Goal: Book appointment/travel/reservation

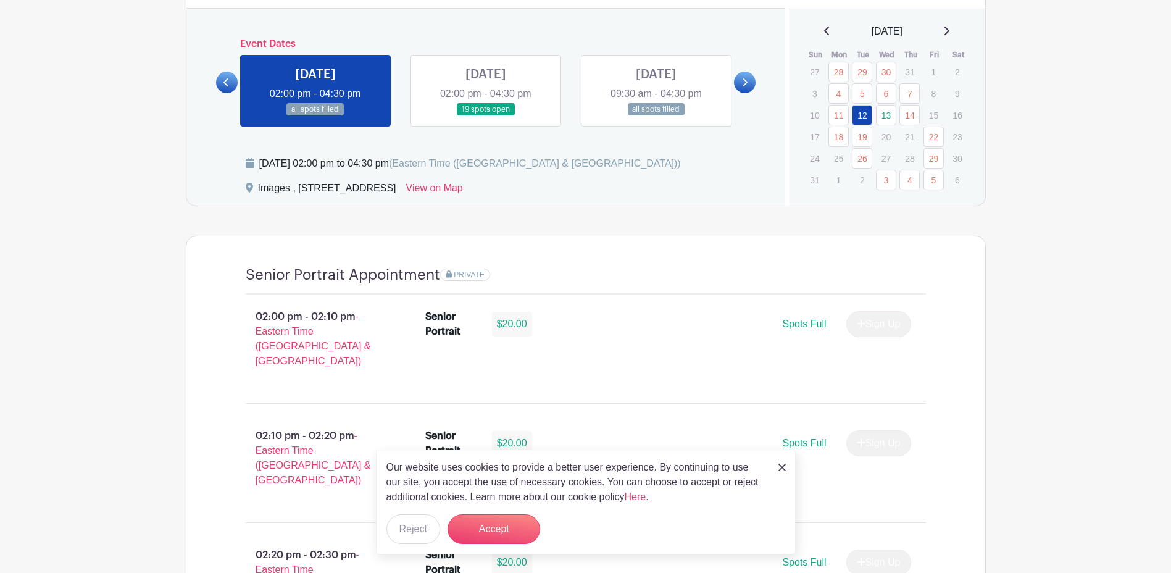
scroll to position [679, 0]
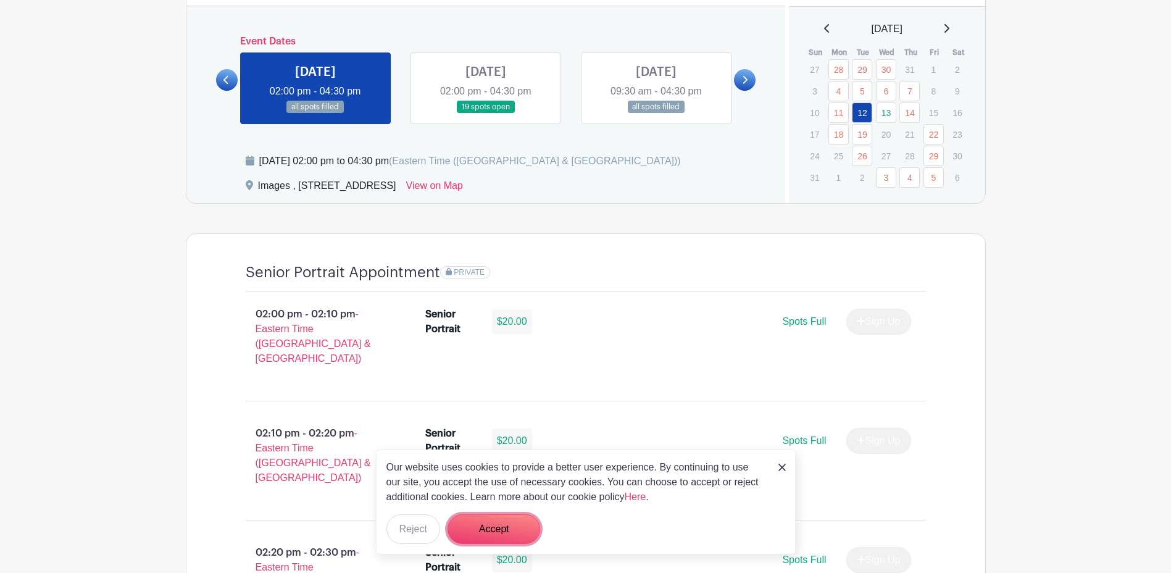
click at [484, 527] on button "Accept" at bounding box center [494, 529] width 93 height 30
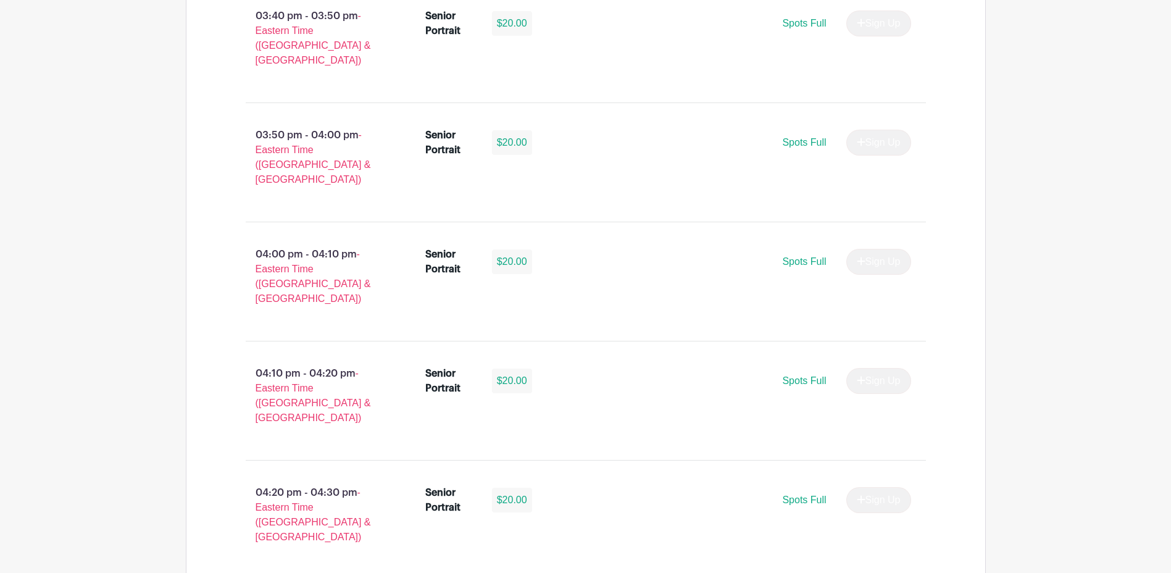
scroll to position [2271, 0]
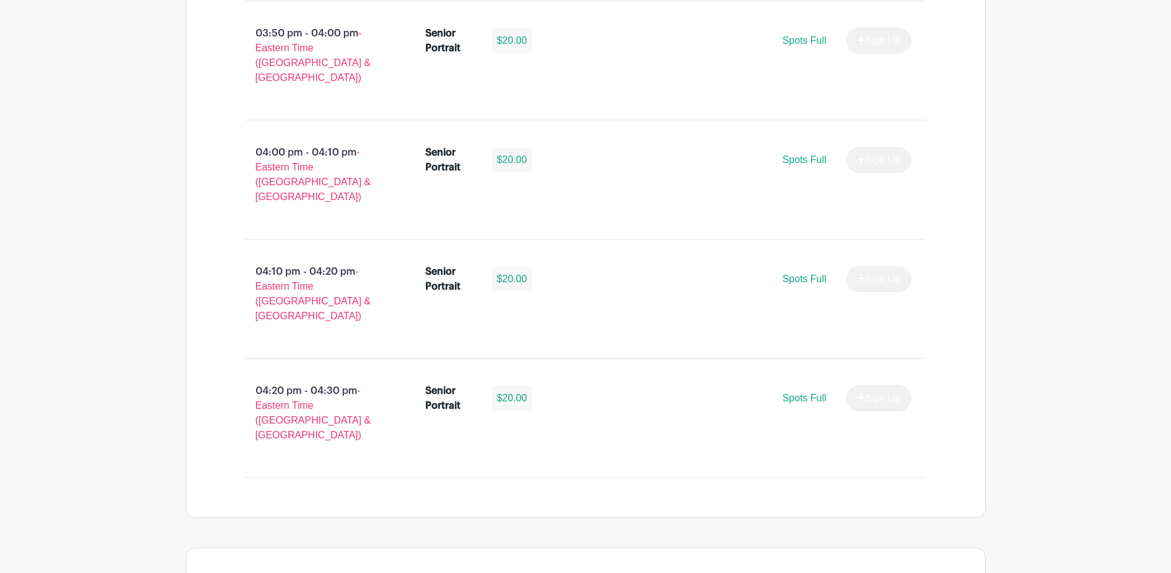
select select "3944"
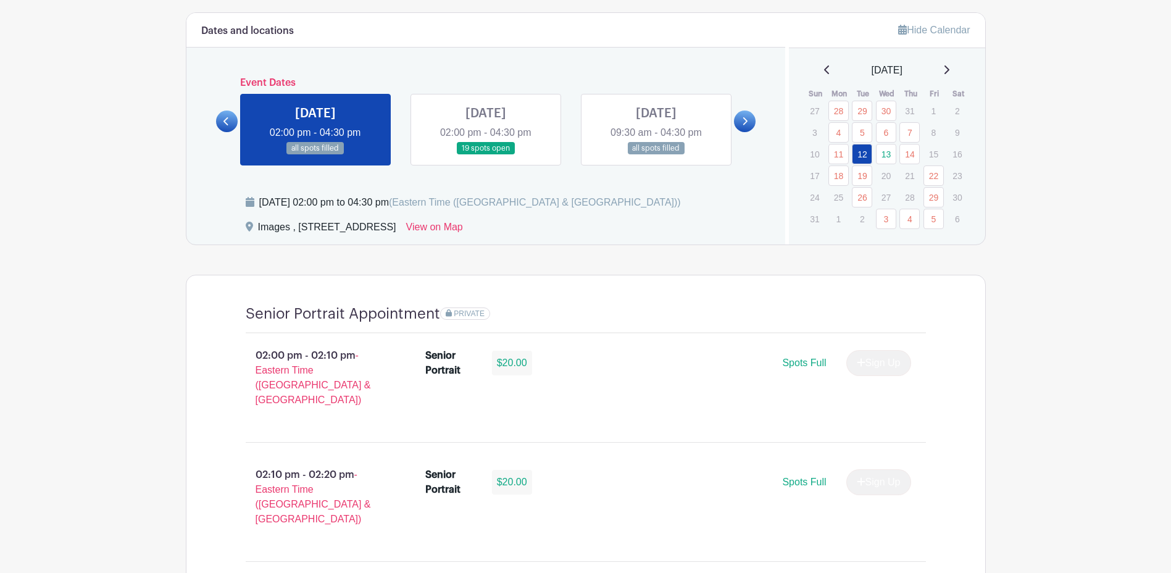
scroll to position [604, 0]
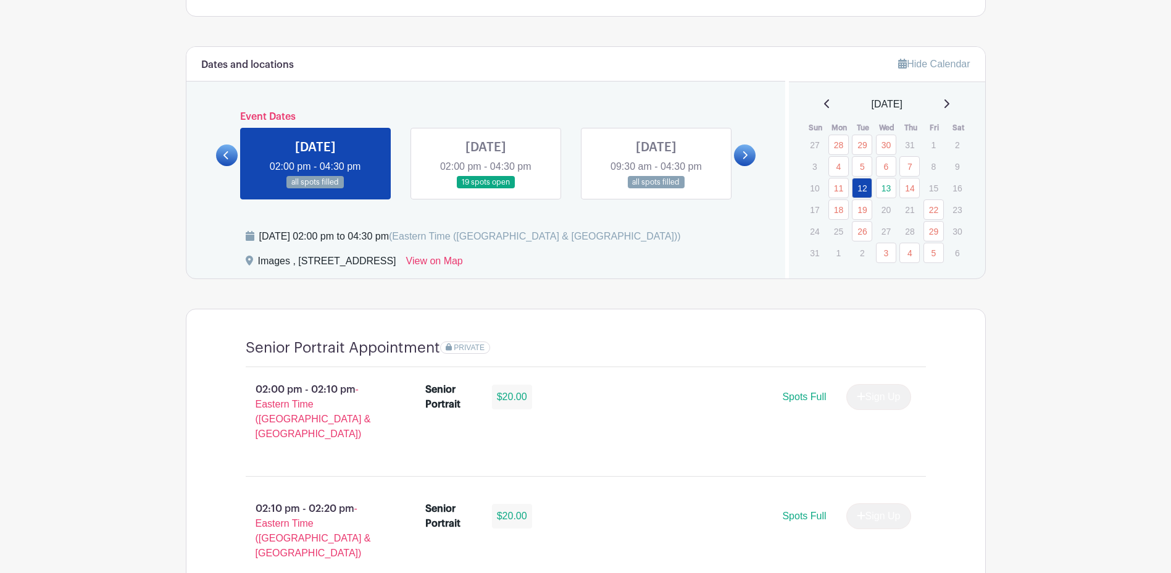
click at [745, 158] on icon at bounding box center [746, 155] width 5 height 8
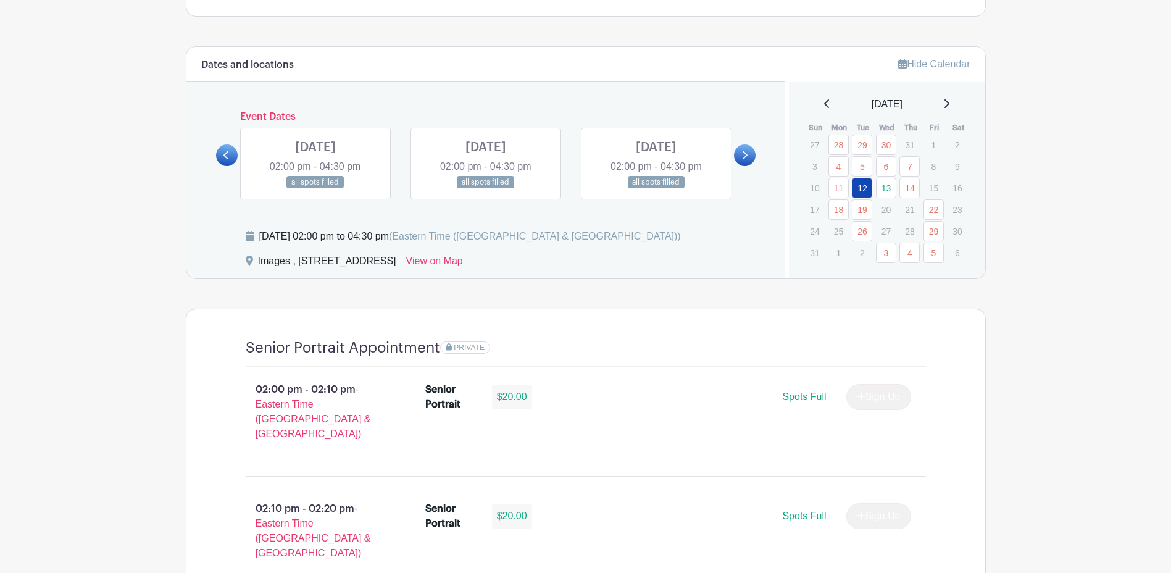
click at [745, 158] on icon at bounding box center [746, 155] width 5 height 8
click at [742, 155] on icon at bounding box center [745, 155] width 6 height 9
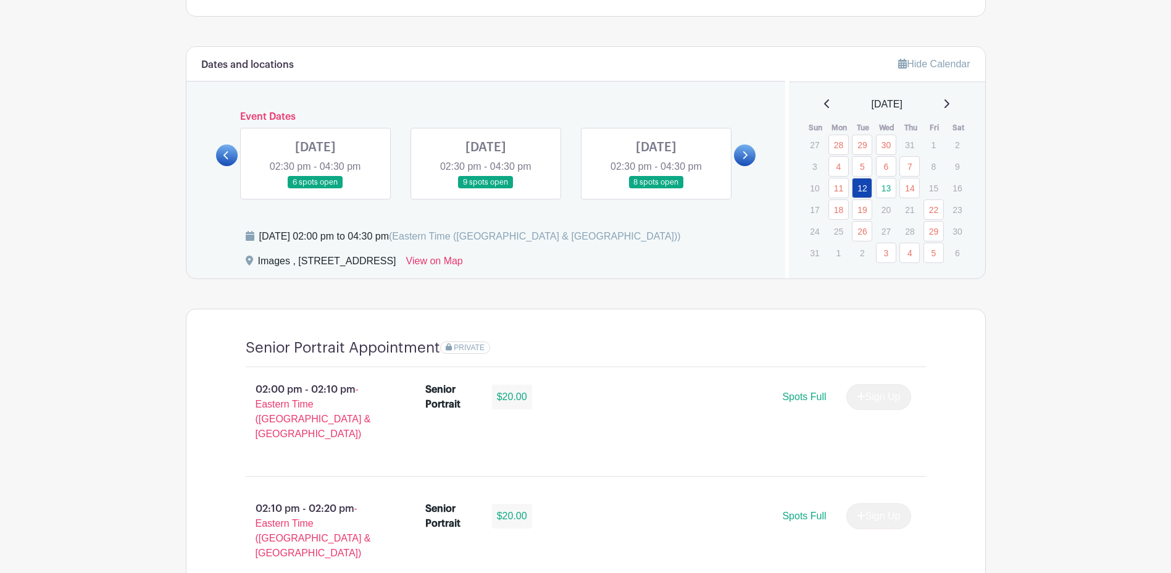
click at [316, 189] on link at bounding box center [316, 189] width 0 height 0
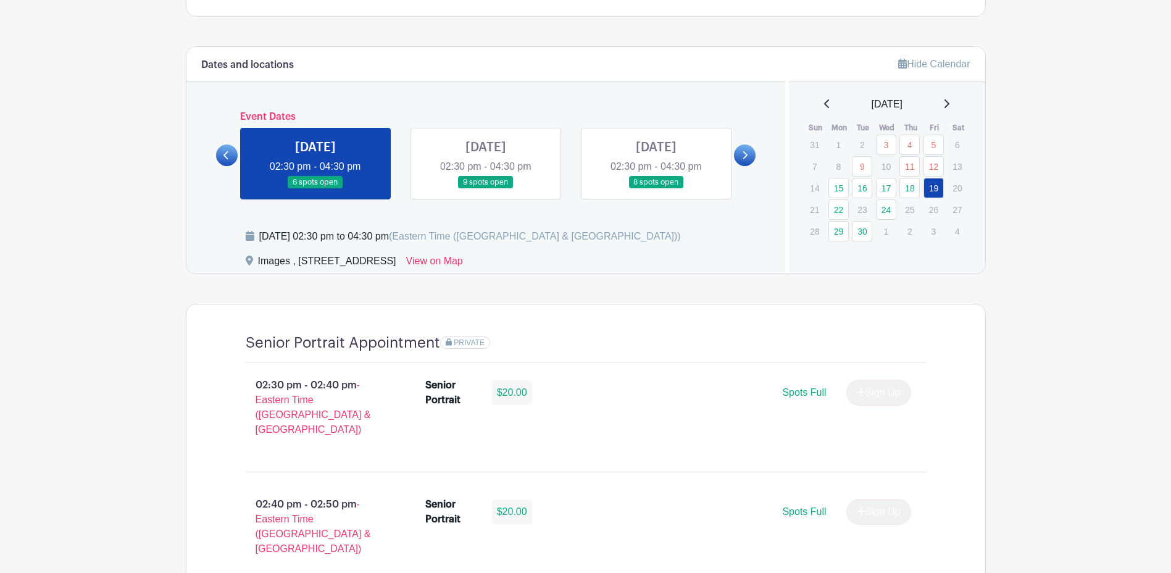
click at [316, 189] on link at bounding box center [316, 189] width 0 height 0
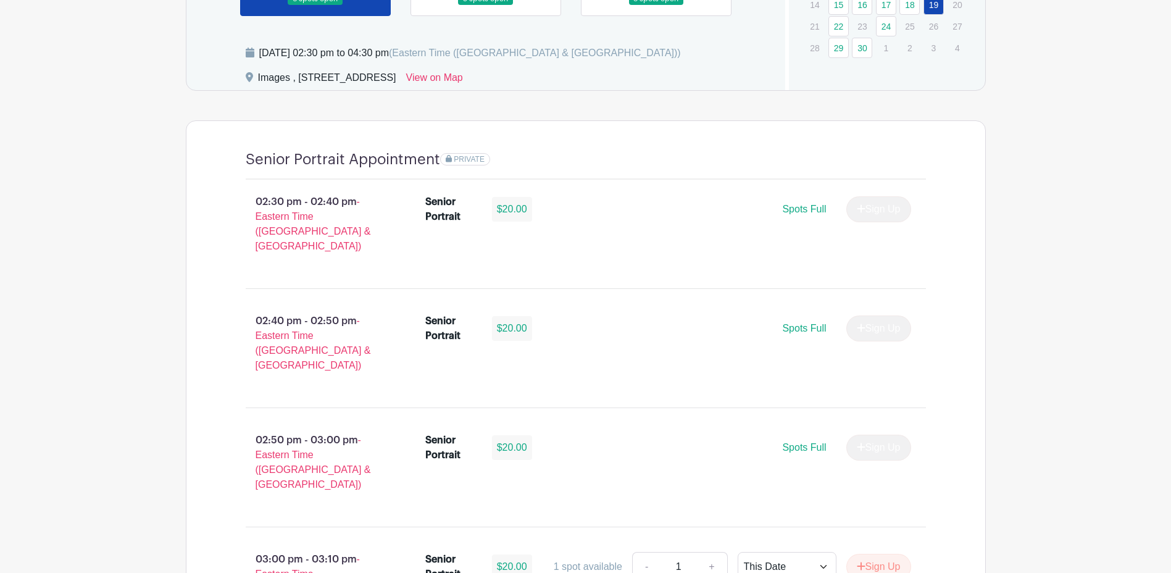
scroll to position [789, 0]
click at [276, 212] on span "- Eastern Time ([GEOGRAPHIC_DATA] & [GEOGRAPHIC_DATA])" at bounding box center [313, 222] width 115 height 55
click at [325, 202] on p "02:30 pm - 02:40 pm - Eastern Time ([GEOGRAPHIC_DATA] & [GEOGRAPHIC_DATA])" at bounding box center [316, 222] width 180 height 69
click at [471, 221] on div "Senior Portrait" at bounding box center [451, 208] width 52 height 30
click at [452, 212] on div "Senior Portrait" at bounding box center [451, 208] width 52 height 30
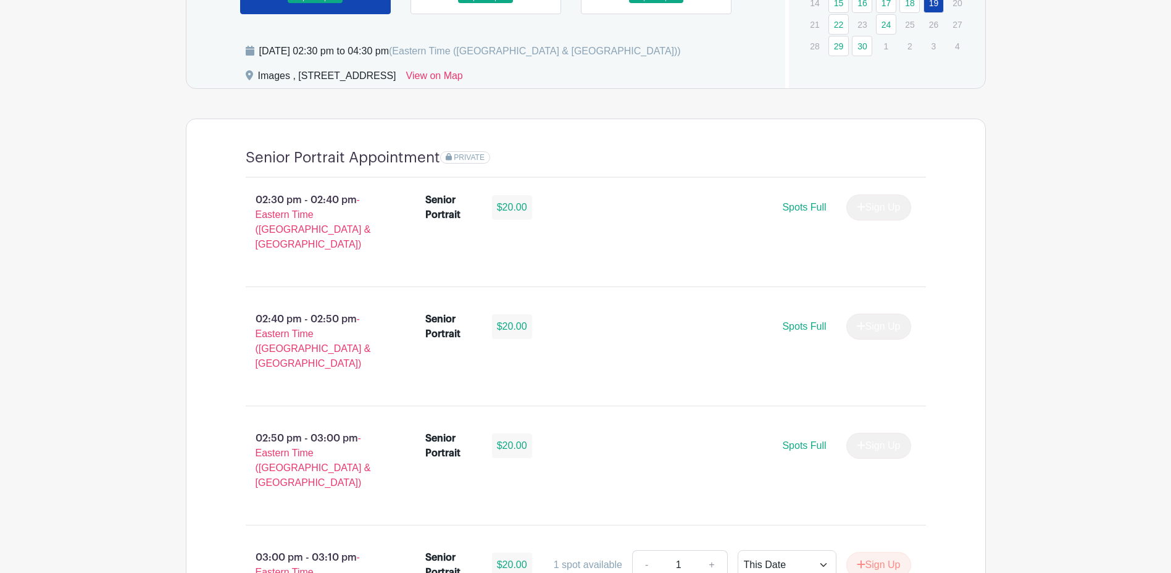
drag, startPoint x: 452, startPoint y: 212, endPoint x: 527, endPoint y: 212, distance: 75.3
click at [533, 212] on div "Senior Portrait $20.00" at bounding box center [486, 208] width 122 height 30
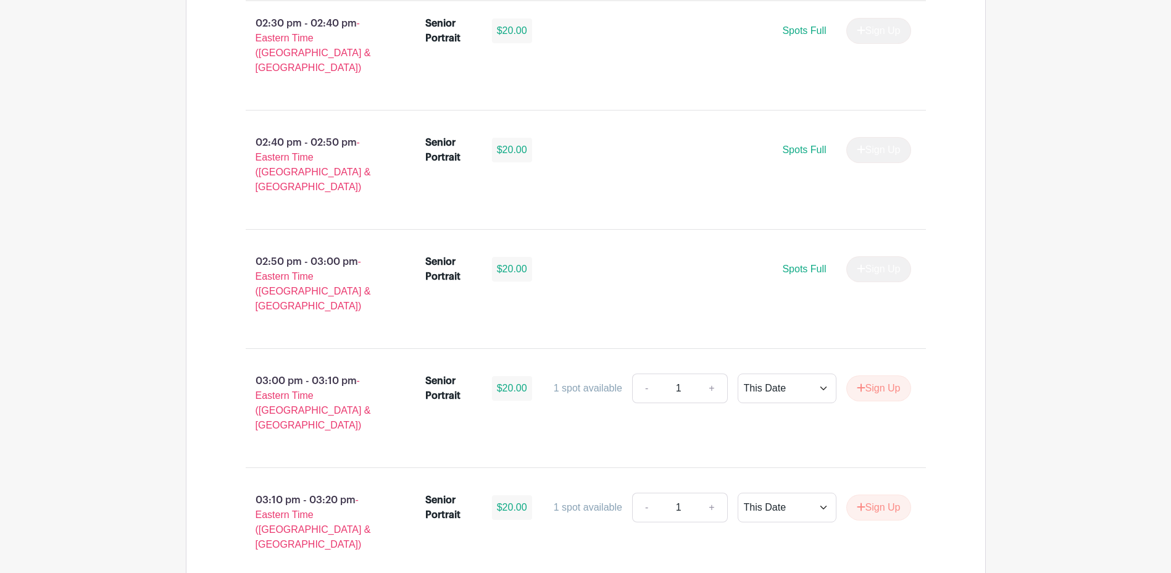
scroll to position [1036, 0]
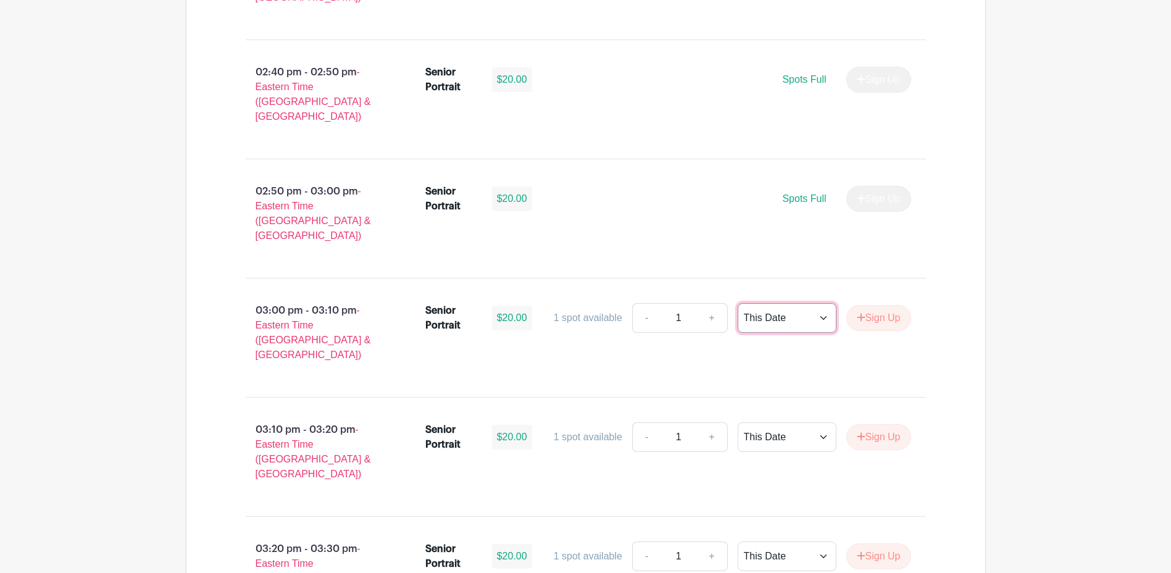
click at [790, 303] on select "This Date Select Dates" at bounding box center [787, 318] width 99 height 30
click at [902, 305] on button "Sign Up" at bounding box center [879, 318] width 65 height 26
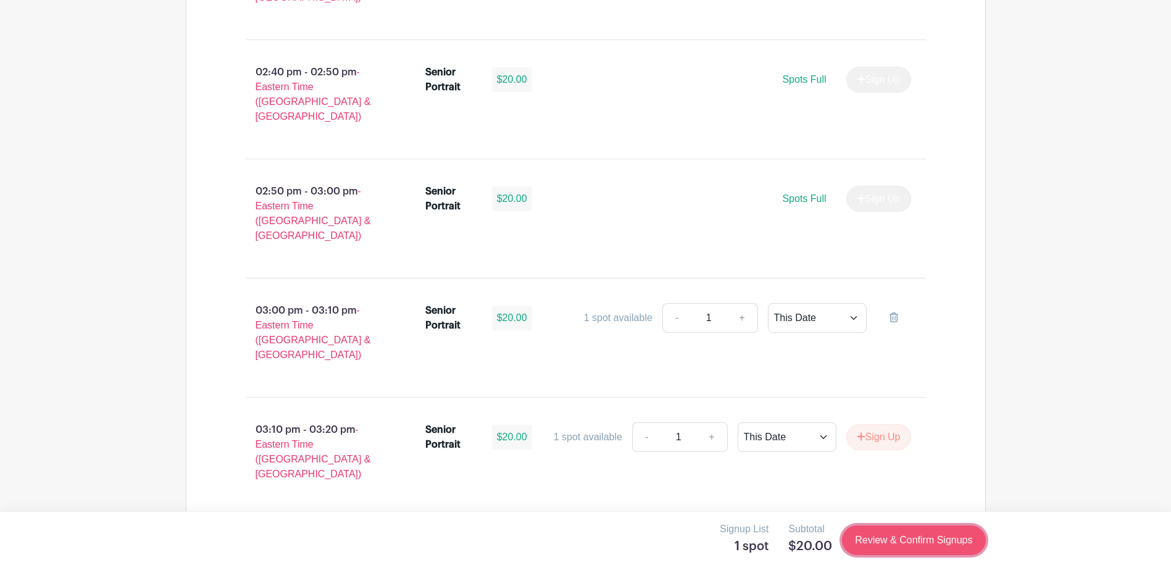
click at [932, 535] on link "Review & Confirm Signups" at bounding box center [913, 541] width 143 height 30
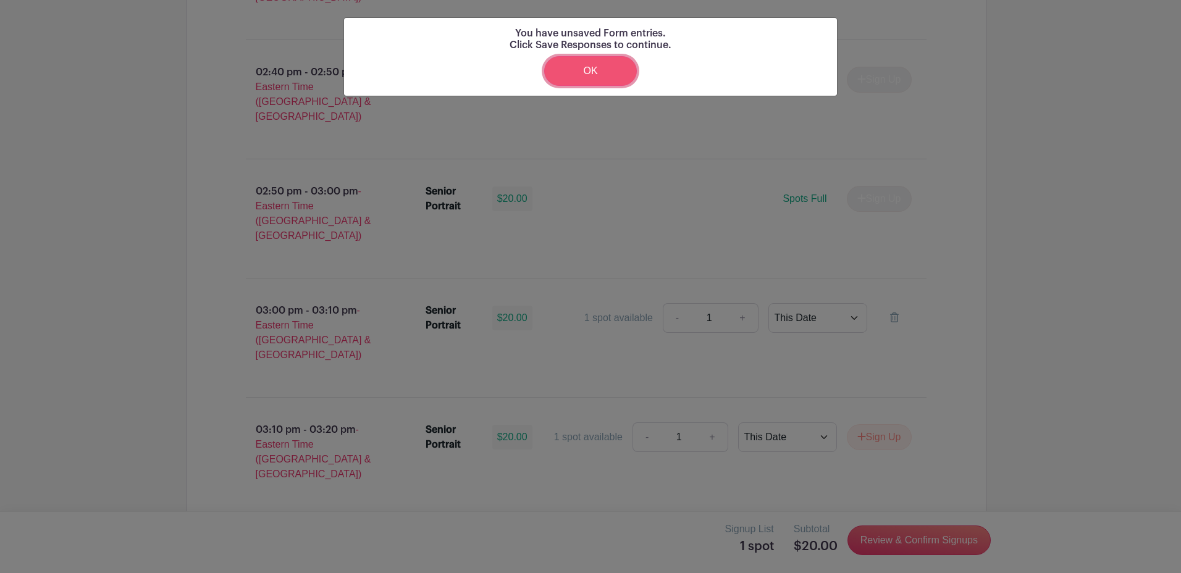
click at [599, 73] on link "OK" at bounding box center [590, 71] width 93 height 30
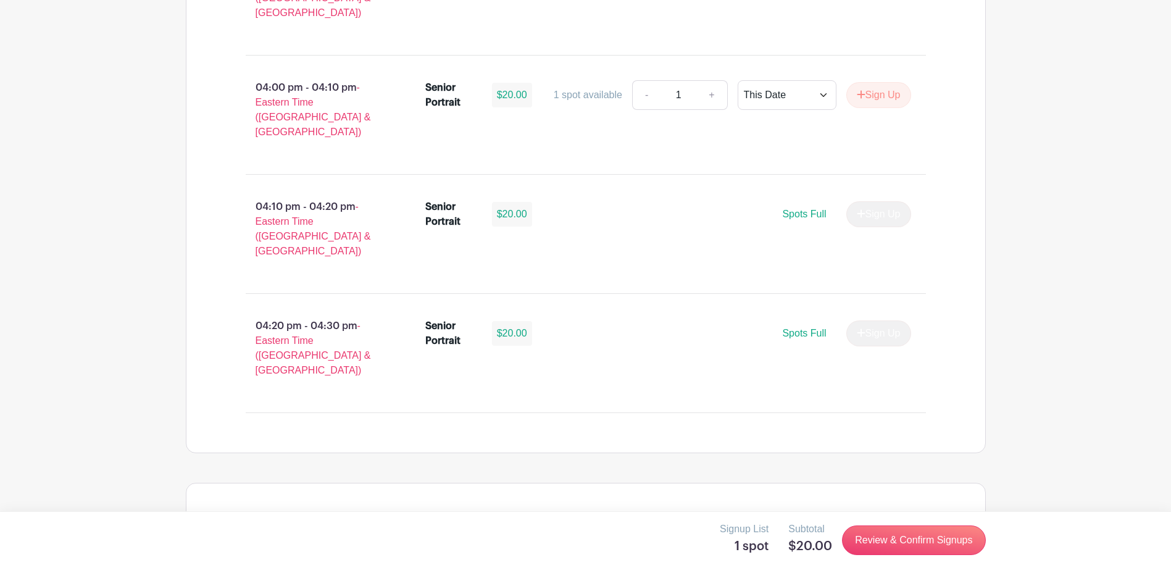
scroll to position [1990, 0]
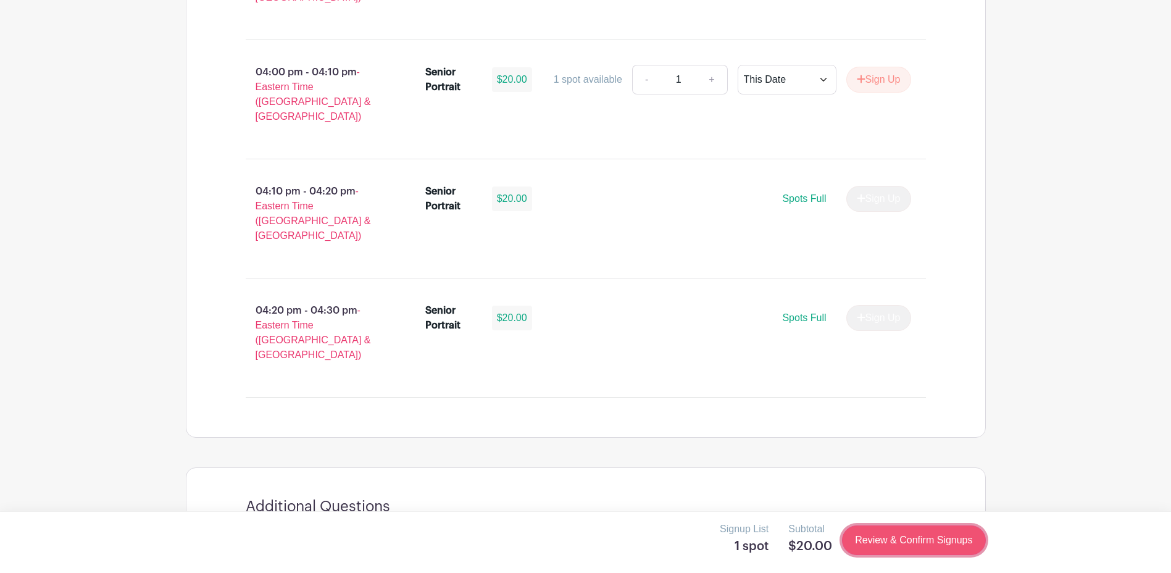
click at [893, 541] on link "Review & Confirm Signups" at bounding box center [913, 541] width 143 height 30
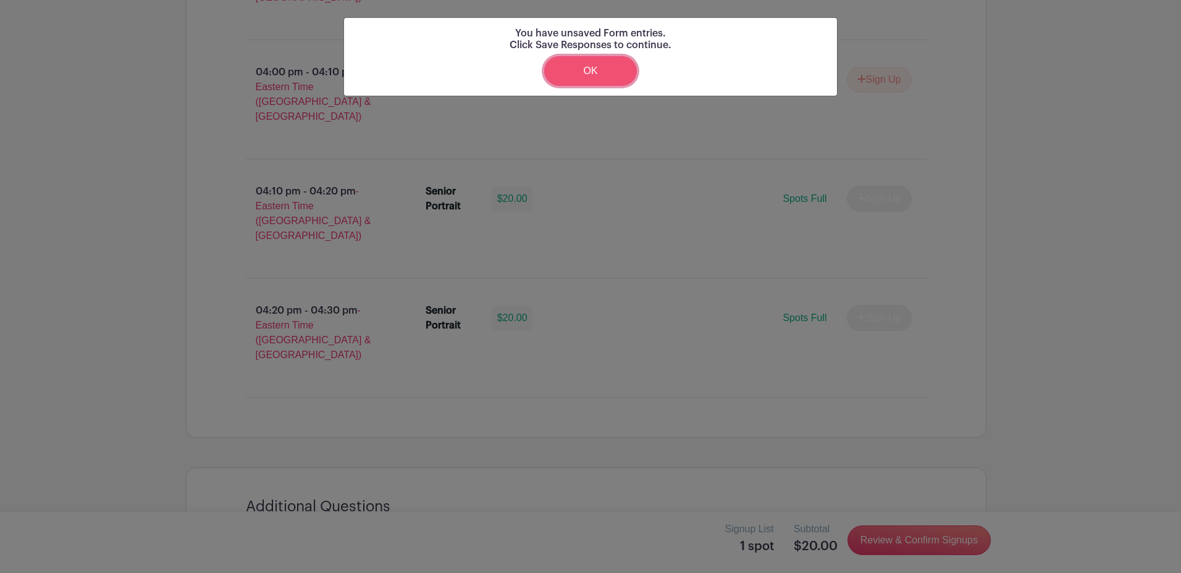
click at [603, 76] on link "OK" at bounding box center [590, 71] width 93 height 30
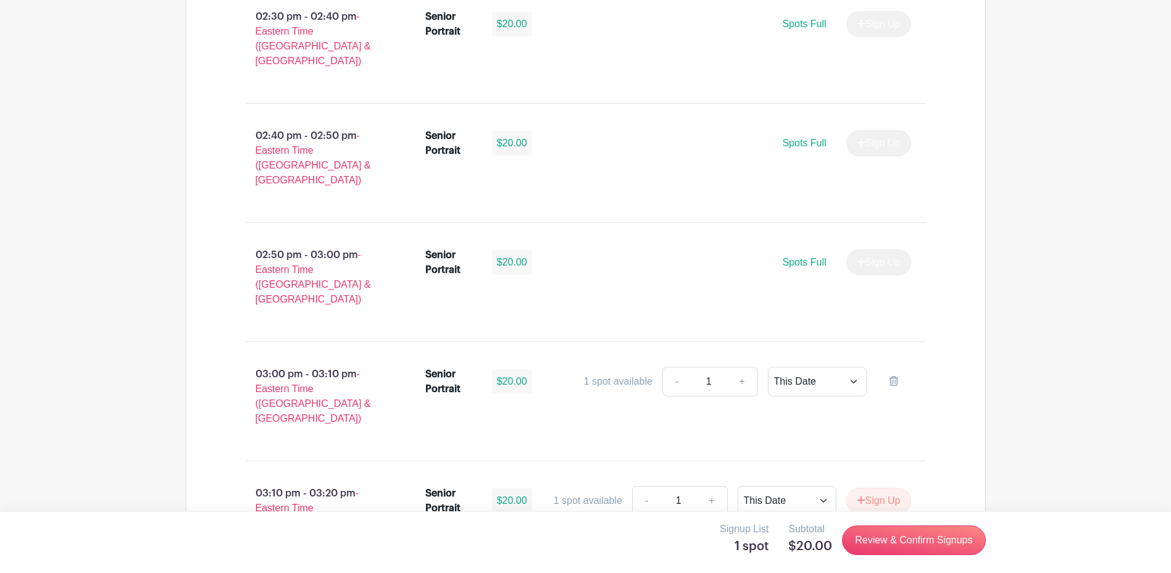
scroll to position [1002, 0]
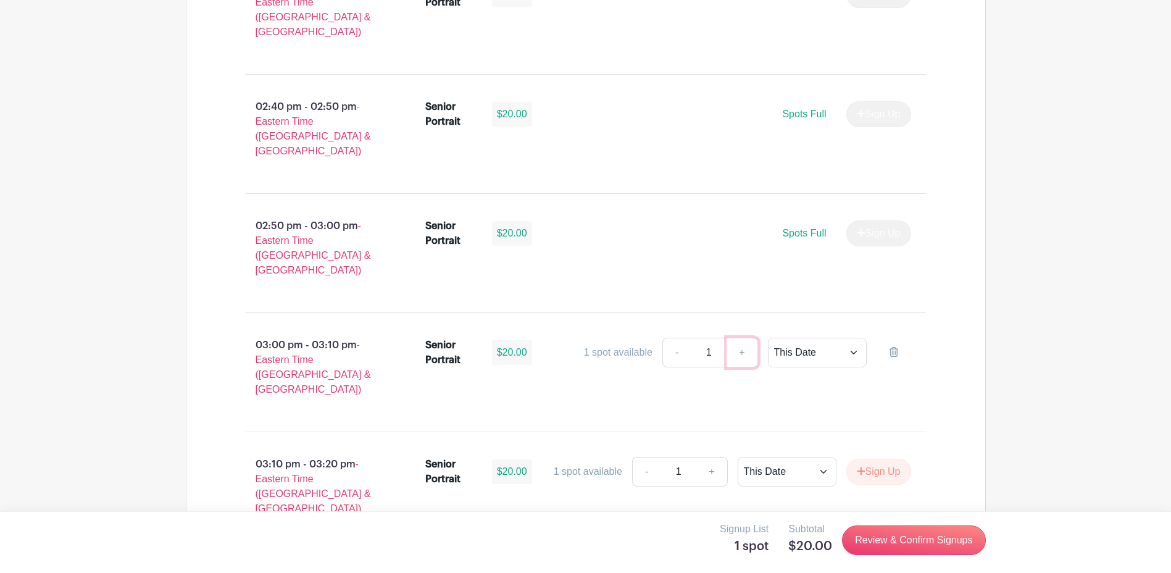
click at [744, 338] on link "+" at bounding box center [742, 353] width 31 height 30
click at [742, 338] on link "+" at bounding box center [742, 353] width 31 height 30
click at [837, 338] on select "This Date Select Dates" at bounding box center [817, 353] width 99 height 30
select select "select_dates"
click at [768, 338] on select "This Date Select Dates" at bounding box center [817, 353] width 99 height 30
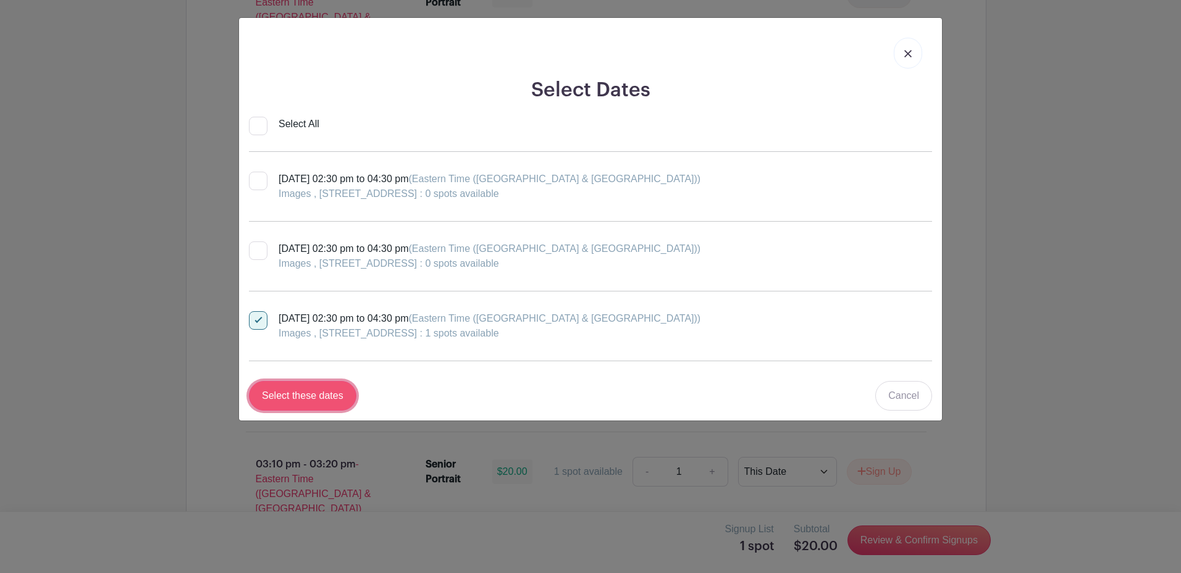
click at [324, 398] on input "Select these dates" at bounding box center [302, 396] width 107 height 30
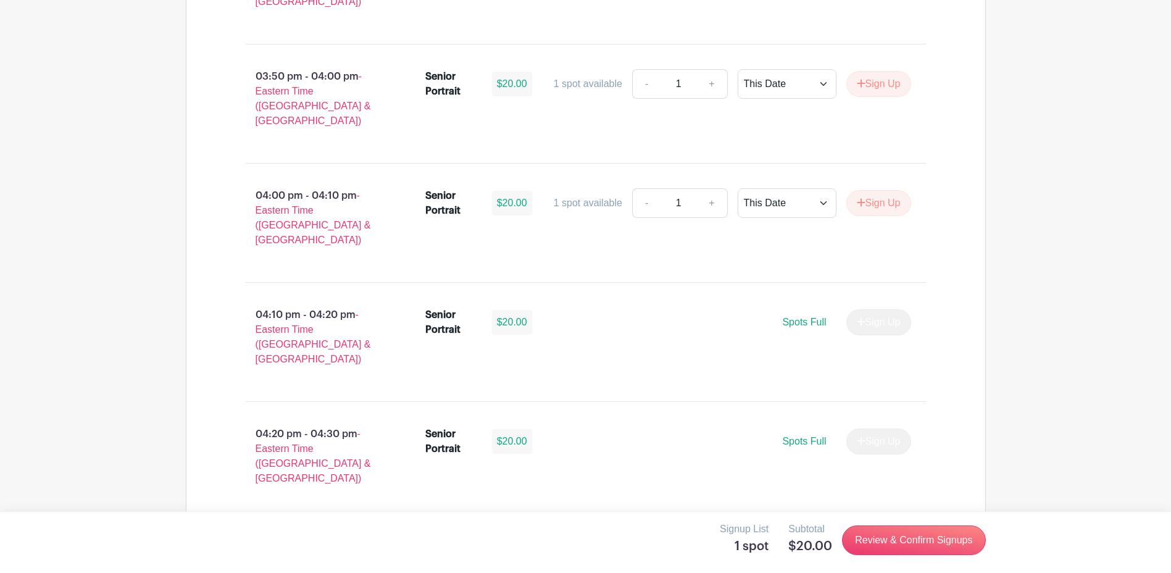
scroll to position [1990, 0]
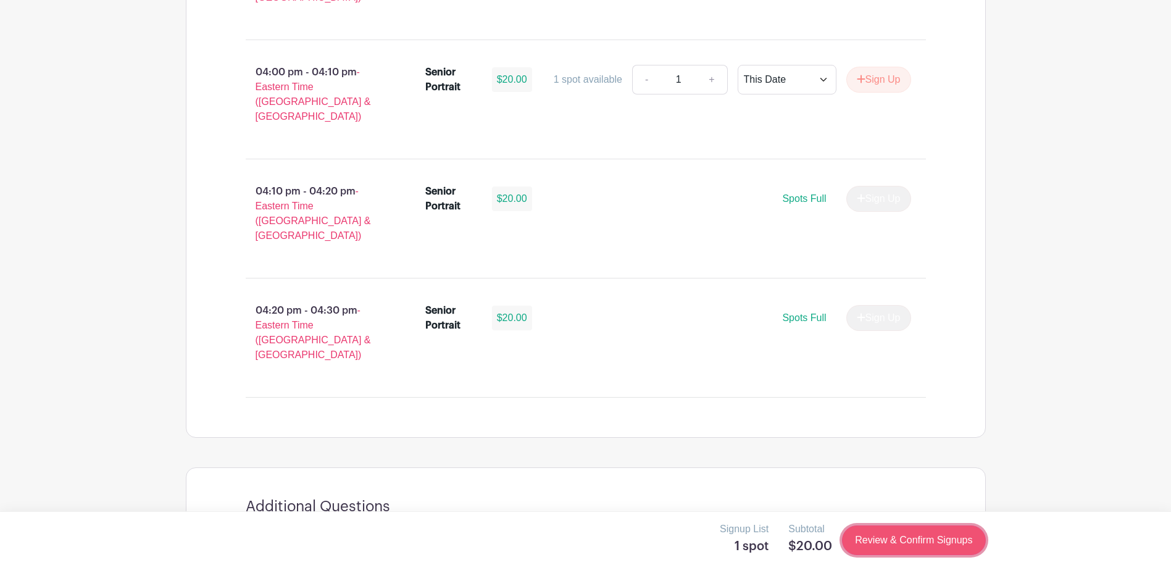
click at [887, 543] on link "Review & Confirm Signups" at bounding box center [913, 541] width 143 height 30
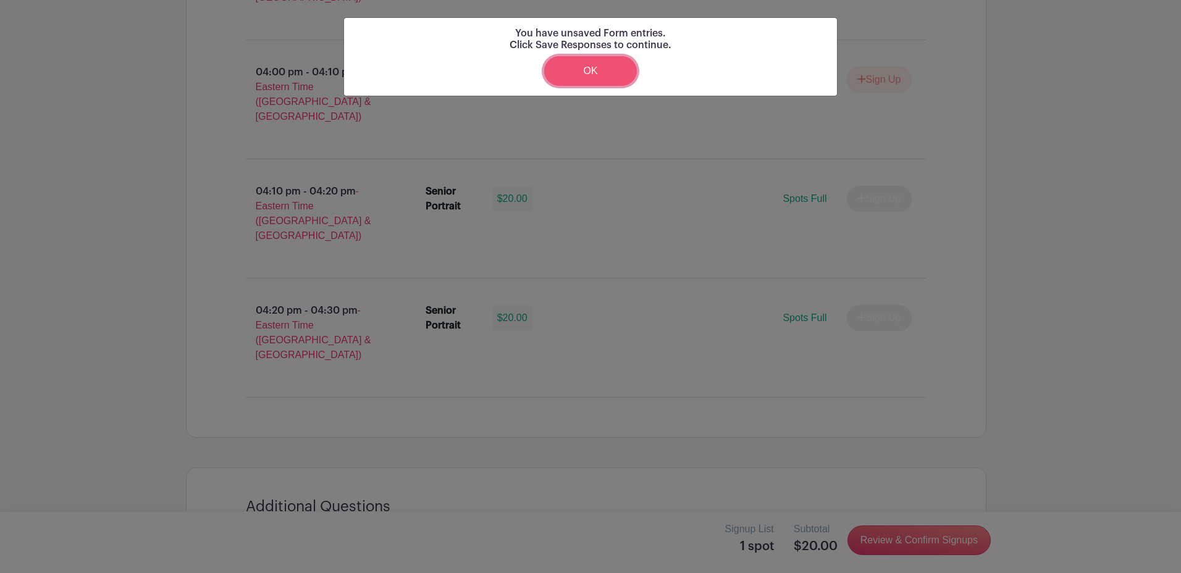
click at [574, 75] on link "OK" at bounding box center [590, 71] width 93 height 30
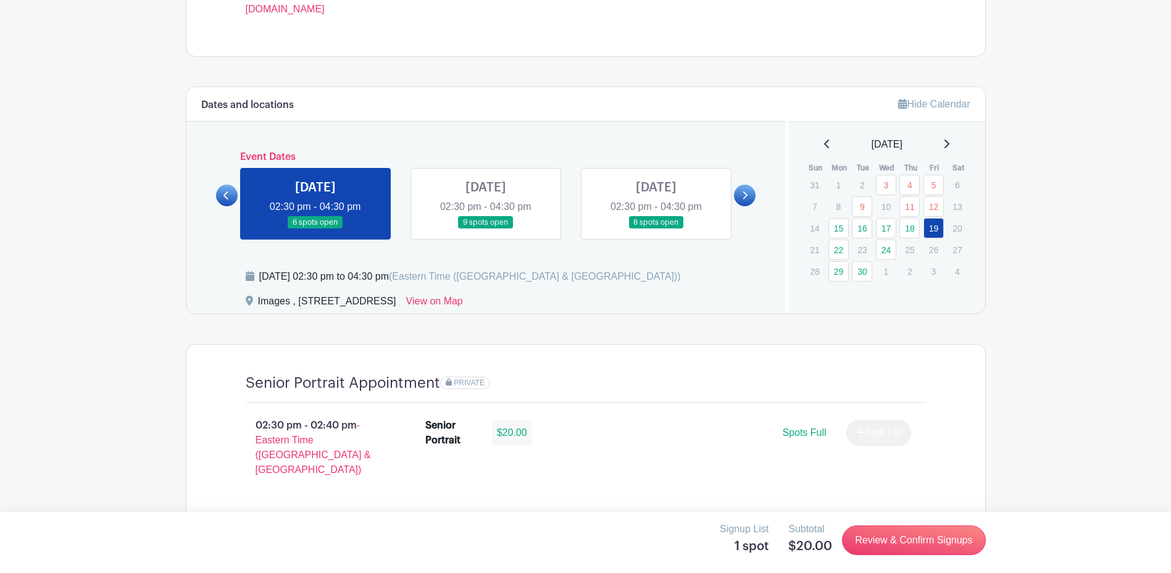
scroll to position [569, 0]
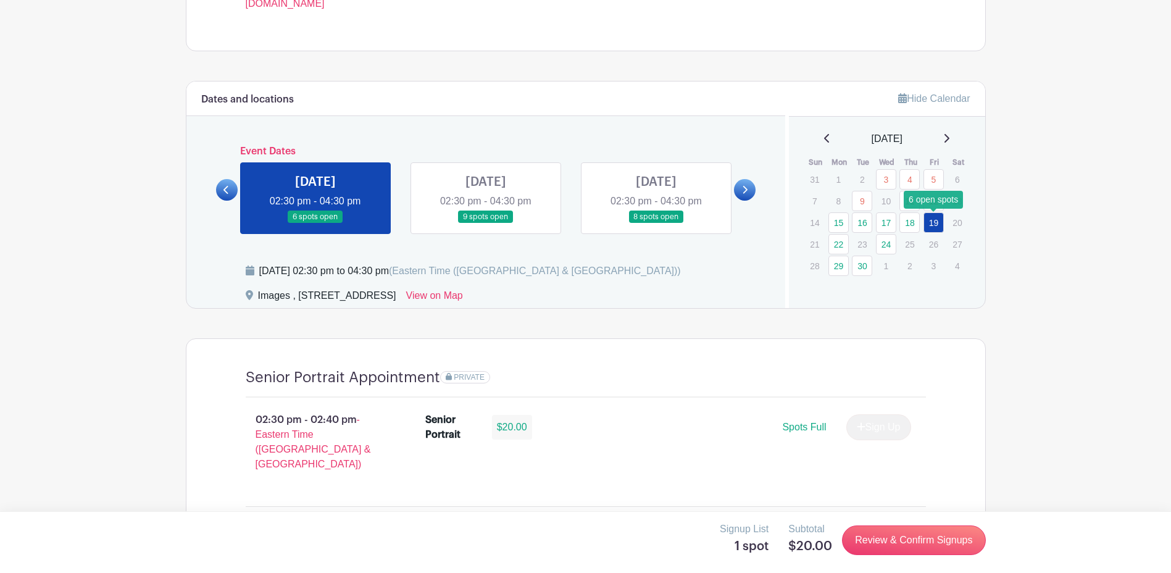
click at [932, 222] on link "19" at bounding box center [934, 222] width 20 height 20
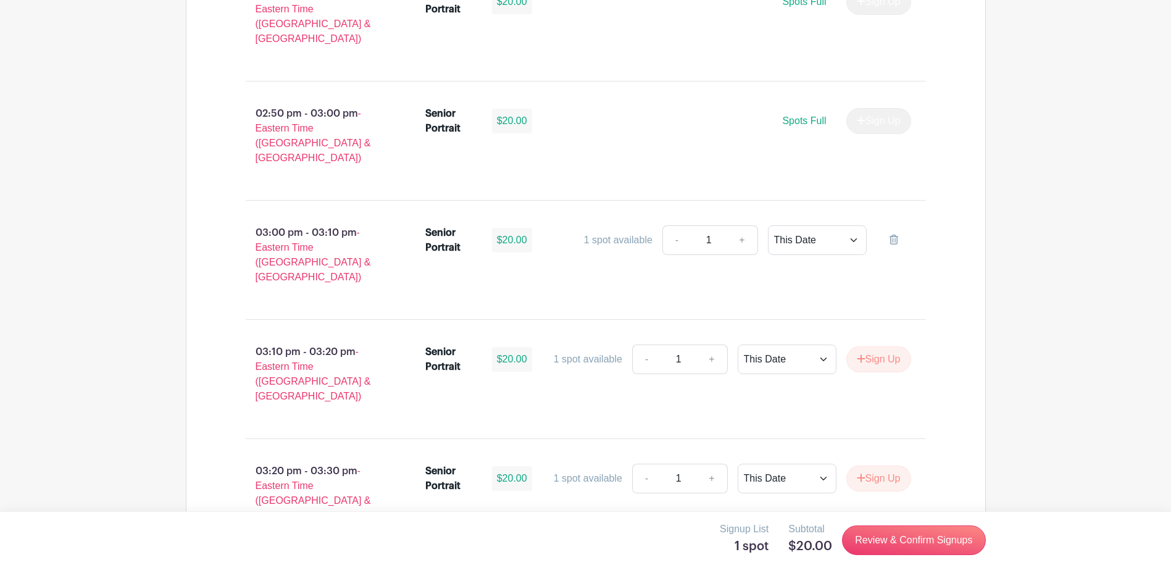
scroll to position [1125, 0]
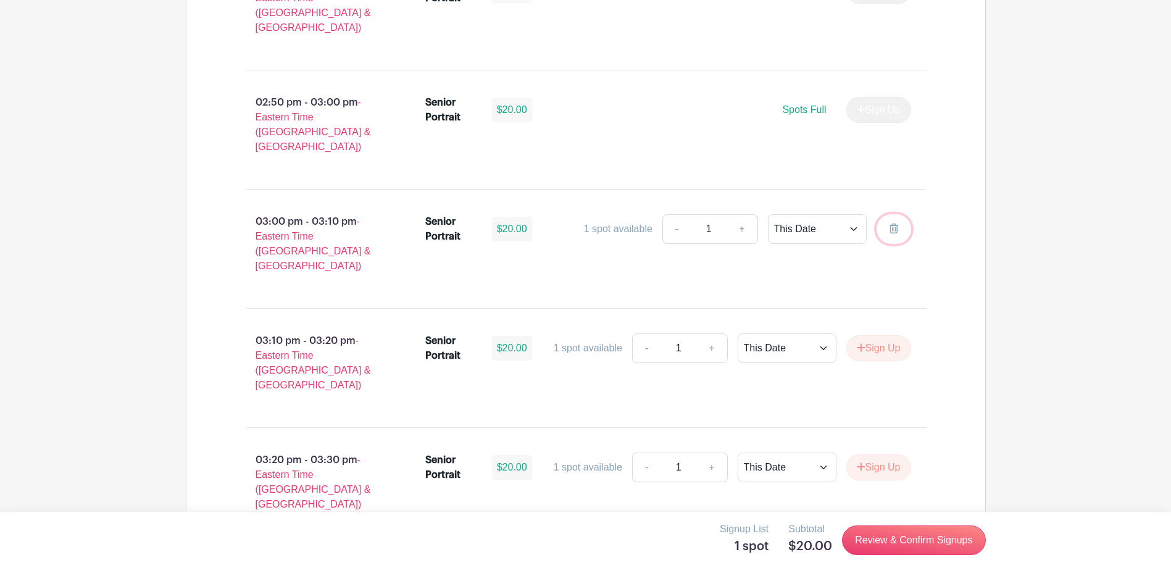
click at [892, 224] on icon at bounding box center [894, 229] width 9 height 10
